Goal: Task Accomplishment & Management: Use online tool/utility

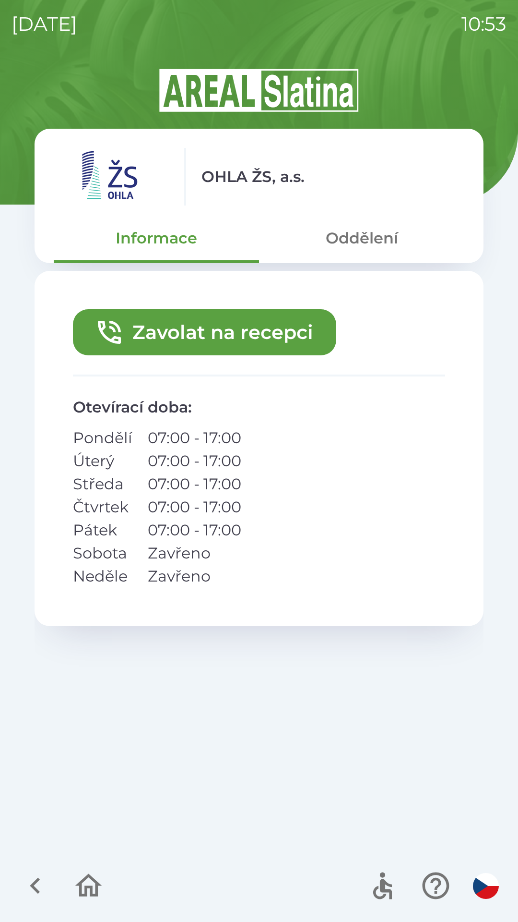
click at [359, 243] on button "Oddělení" at bounding box center [361, 238] width 205 height 35
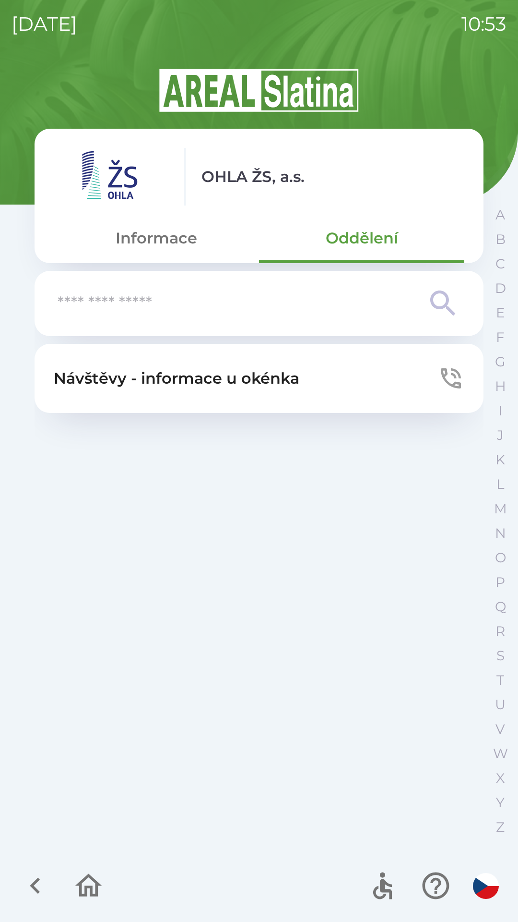
click at [444, 302] on icon at bounding box center [443, 303] width 35 height 35
click at [136, 305] on input "text" at bounding box center [240, 303] width 365 height 26
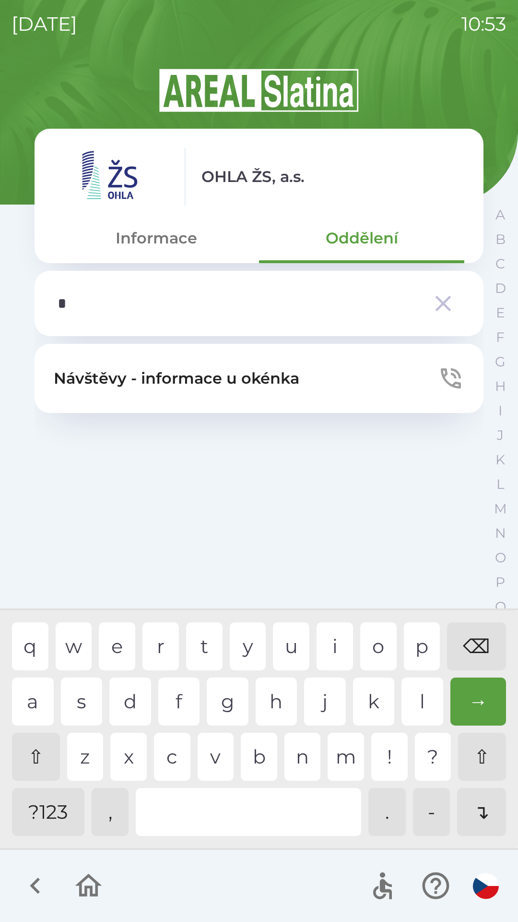
type input "**"
click at [480, 704] on div "→" at bounding box center [479, 701] width 56 height 48
click at [485, 705] on div "→" at bounding box center [479, 701] width 56 height 48
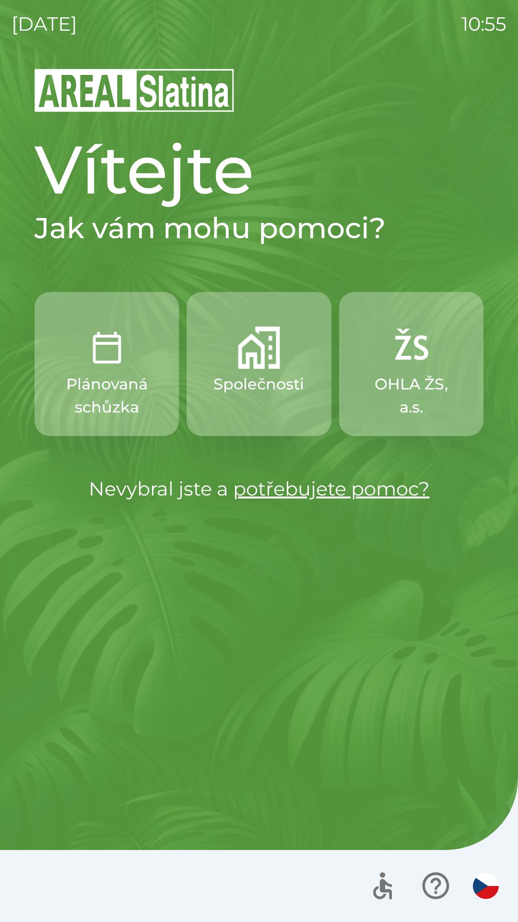
click at [249, 379] on p "Společnosti" at bounding box center [259, 383] width 91 height 23
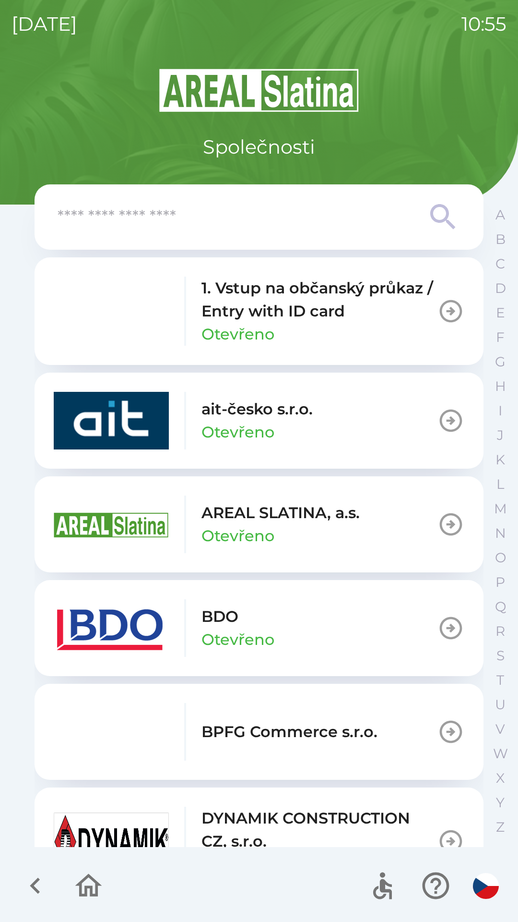
click at [332, 617] on button "BDO Otevřeno" at bounding box center [259, 628] width 449 height 96
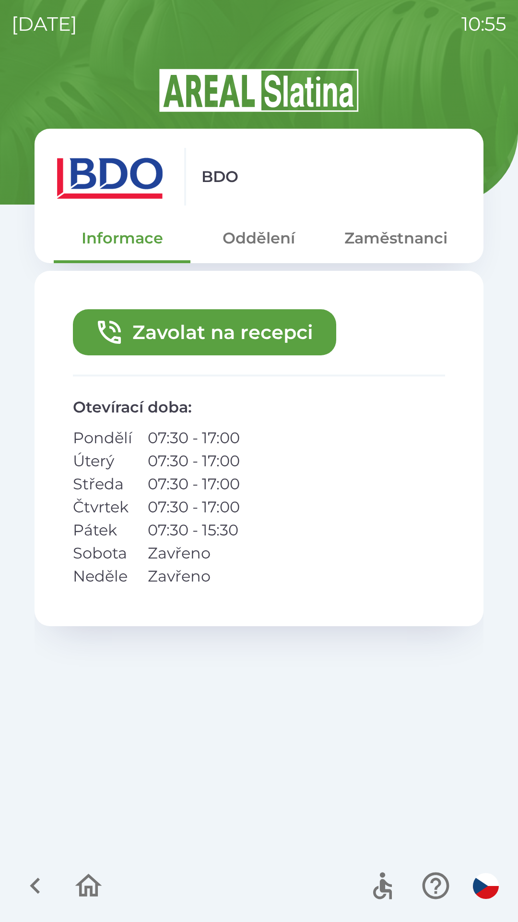
click at [194, 329] on button "Zavolat na recepci" at bounding box center [205, 332] width 264 height 46
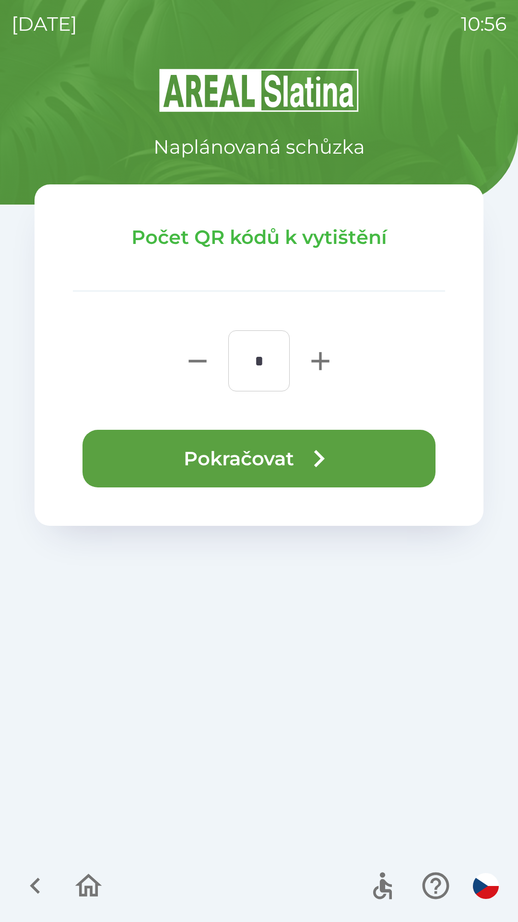
click at [255, 452] on button "Pokračovat" at bounding box center [259, 459] width 353 height 58
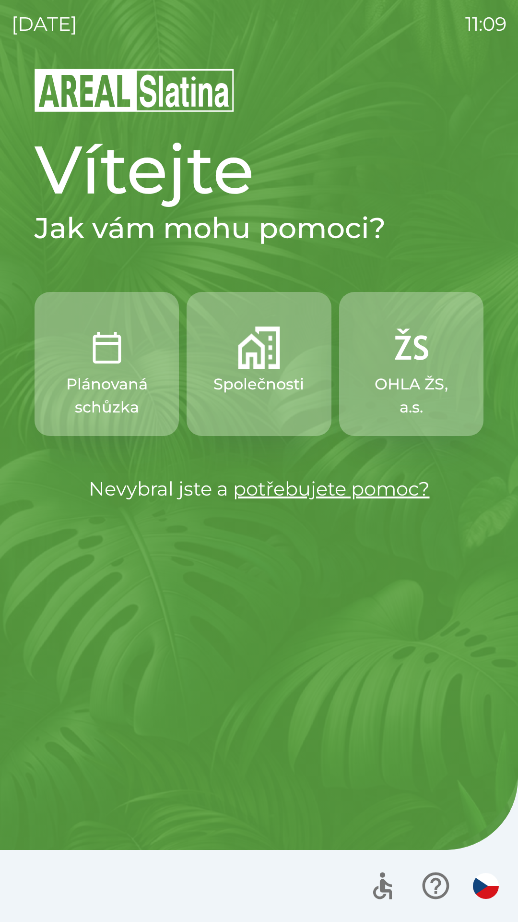
click at [251, 370] on button "Společnosti" at bounding box center [259, 364] width 144 height 144
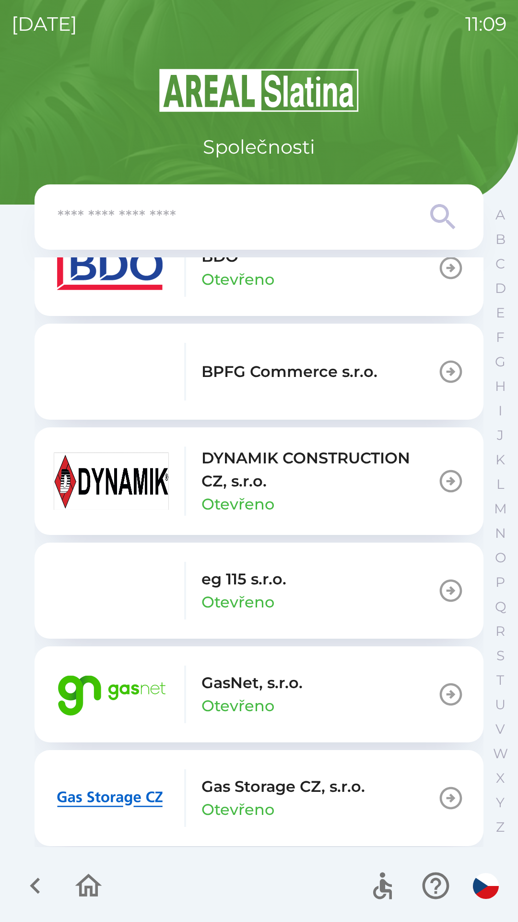
scroll to position [380, 0]
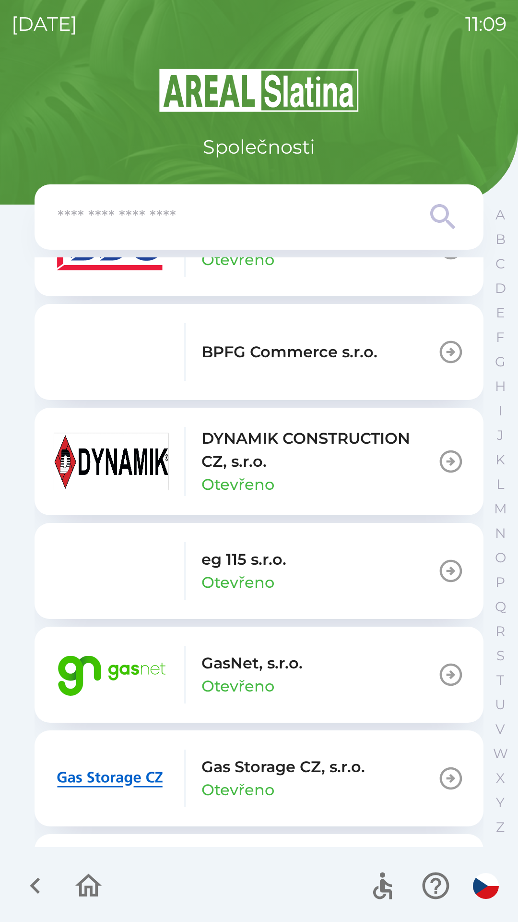
click at [440, 669] on icon "button" at bounding box center [451, 674] width 23 height 23
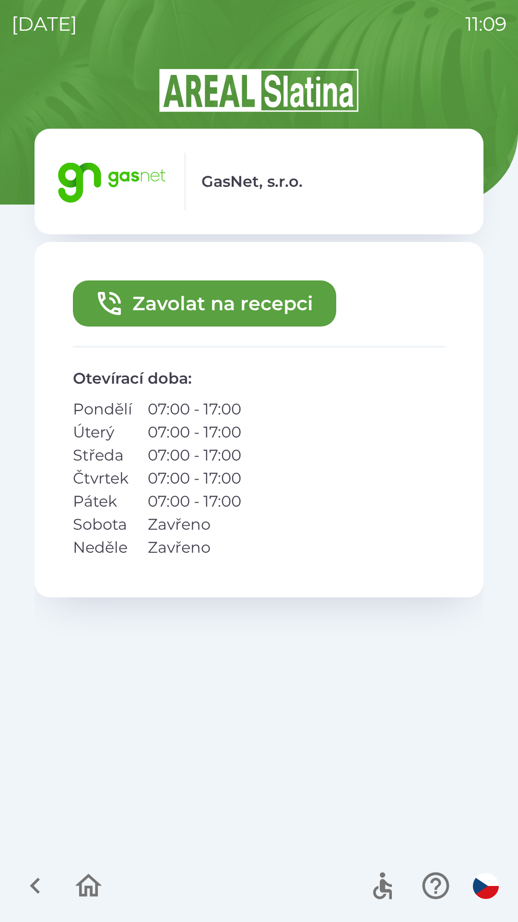
click at [36, 874] on icon "button" at bounding box center [35, 885] width 32 height 32
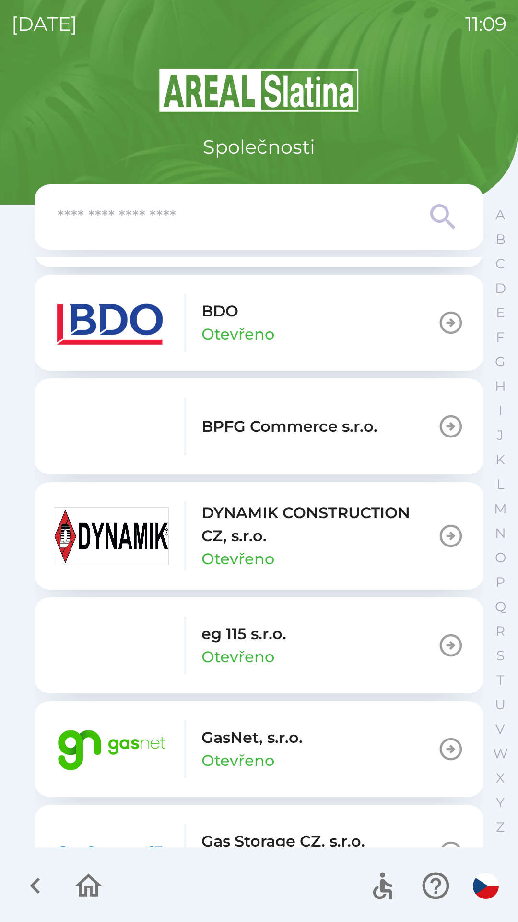
scroll to position [308, 0]
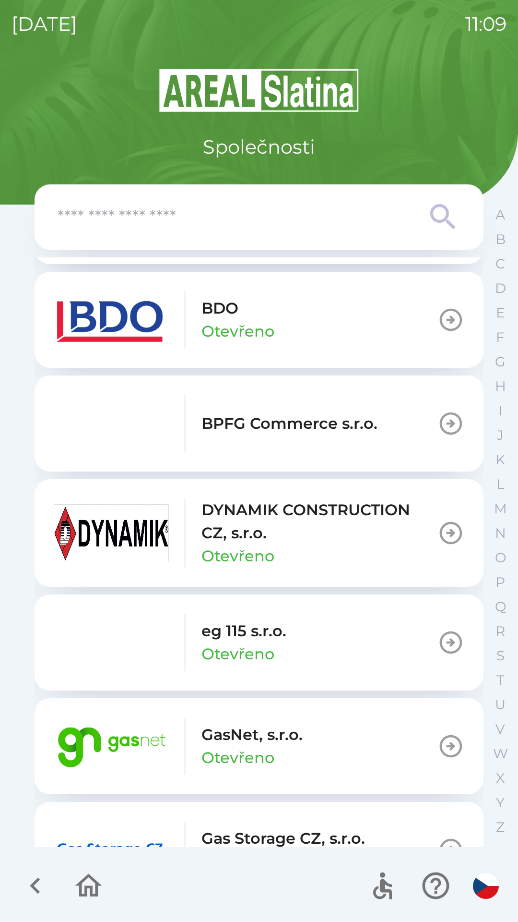
click at [122, 745] on img "button" at bounding box center [111, 746] width 115 height 58
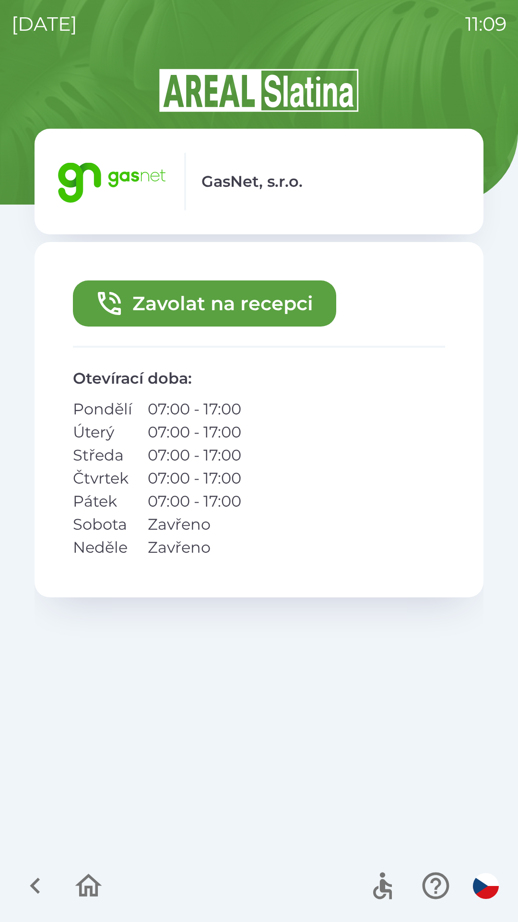
click at [219, 319] on button "Zavolat na recepci" at bounding box center [205, 303] width 264 height 46
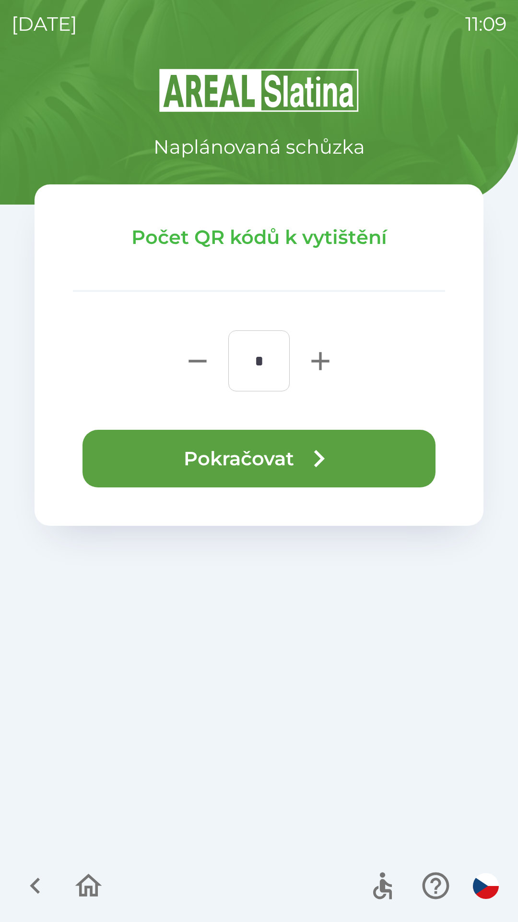
click at [263, 447] on button "Pokračovat" at bounding box center [259, 459] width 353 height 58
